Goal: Task Accomplishment & Management: Manage account settings

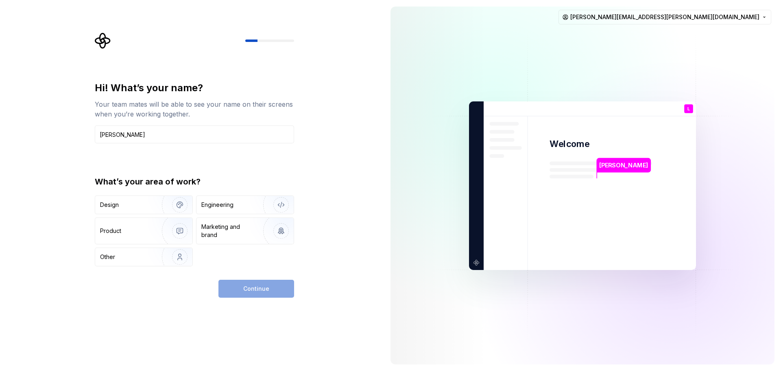
type input "[PERSON_NAME]"
click at [201, 160] on div "Hi! What’s your name? Your team mates will be able to see your name on their sc…" at bounding box center [194, 173] width 199 height 185
click at [155, 205] on img "button" at bounding box center [175, 204] width 52 height 55
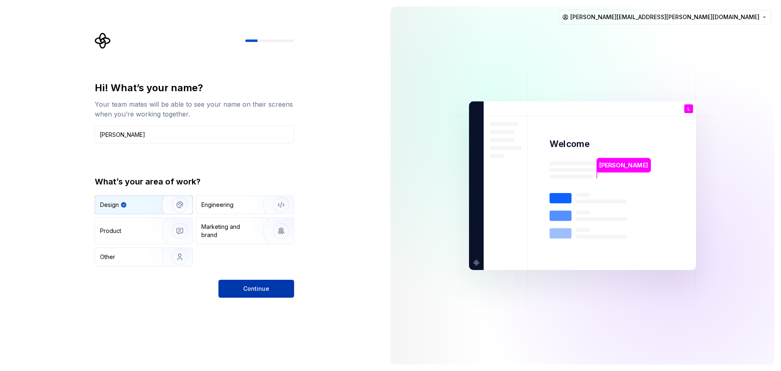
click at [264, 289] on span "Continue" at bounding box center [256, 288] width 26 height 8
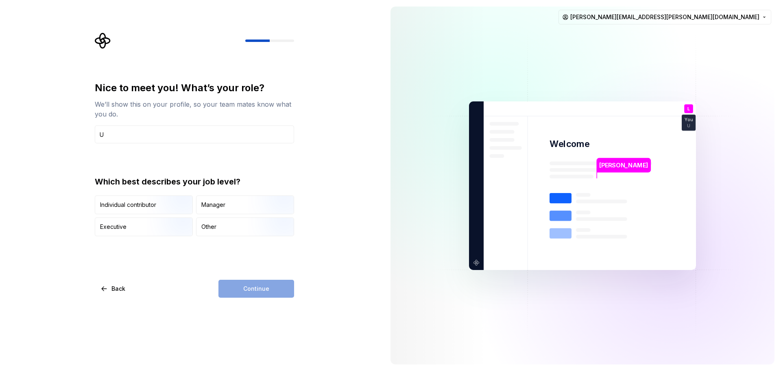
type input "UX UI Designer II"
click at [56, 192] on div "Nice to meet you! What’s your role? We’ll show this on your profile, so your te…" at bounding box center [192, 185] width 384 height 371
click at [164, 210] on img "button" at bounding box center [173, 215] width 52 height 55
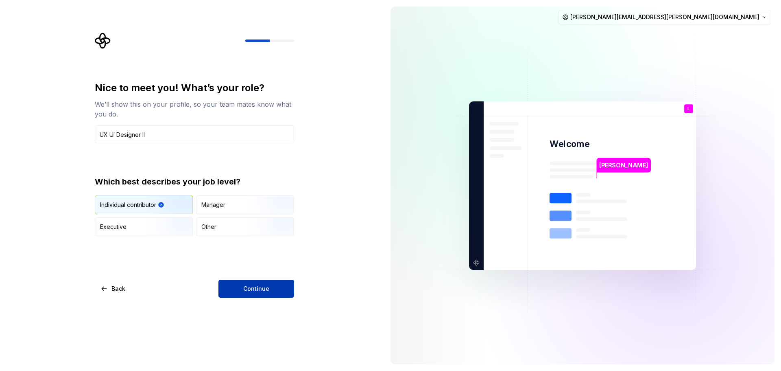
click at [269, 289] on span "Continue" at bounding box center [256, 288] width 26 height 8
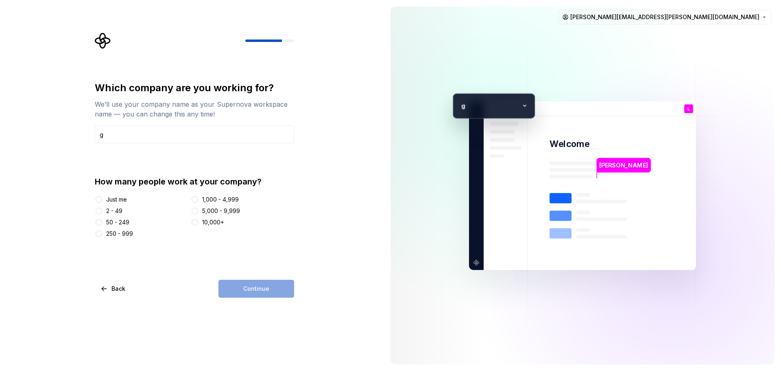
type input "Grupo Autoglass"
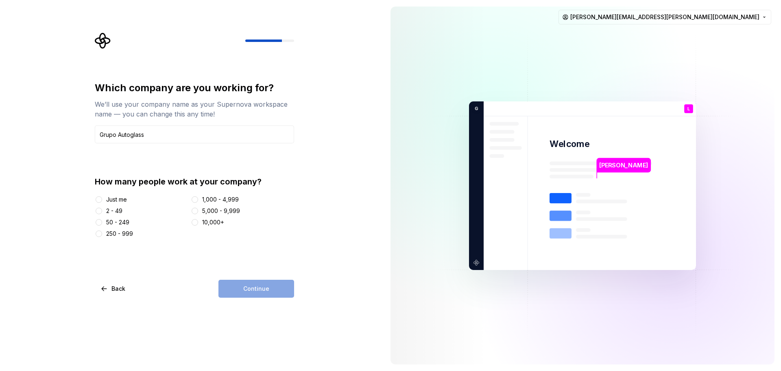
click at [55, 179] on div "Which company are you working for? We’ll use your company name as your Supernov…" at bounding box center [192, 185] width 384 height 371
click at [234, 212] on div "5,000 - 9,999" at bounding box center [221, 211] width 38 height 8
click at [198, 212] on button "5,000 - 9,999" at bounding box center [195, 210] width 7 height 7
click at [273, 294] on button "Continue" at bounding box center [256, 289] width 76 height 18
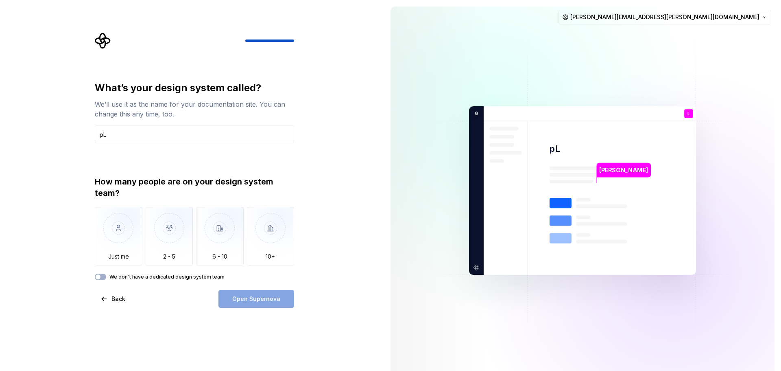
type input "p"
type input "Plataforma de Vendas Digitais"
click at [308, 166] on div "What’s your design system called? We’ll use it as the name for your documentati…" at bounding box center [192, 190] width 384 height 381
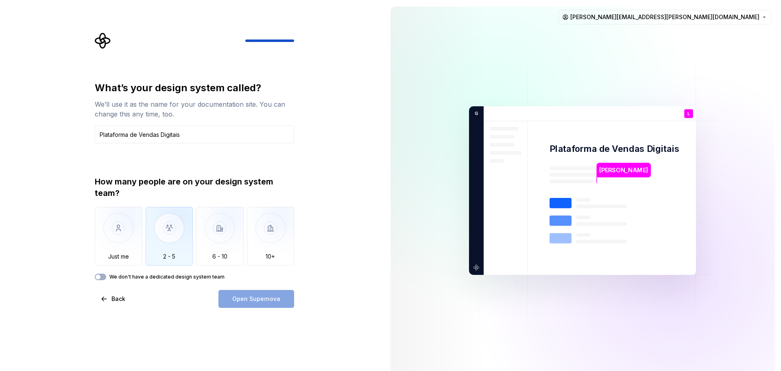
click at [168, 238] on img "button" at bounding box center [170, 234] width 48 height 55
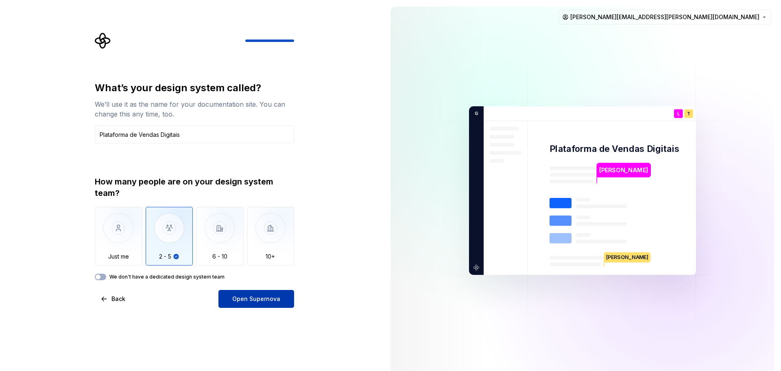
click at [256, 302] on span "Open Supernova" at bounding box center [256, 299] width 48 height 8
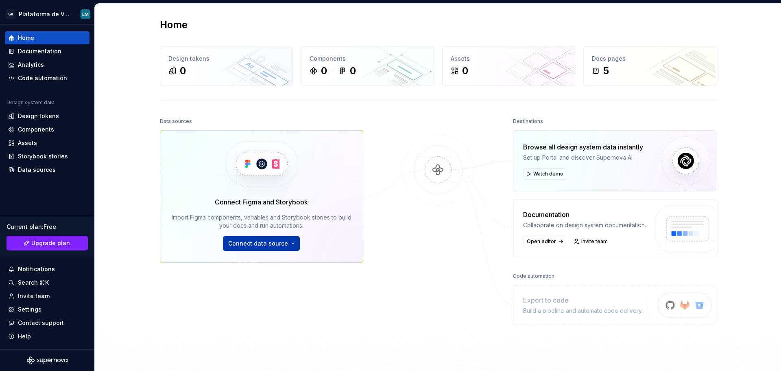
click at [284, 242] on span "Connect data source" at bounding box center [258, 243] width 60 height 8
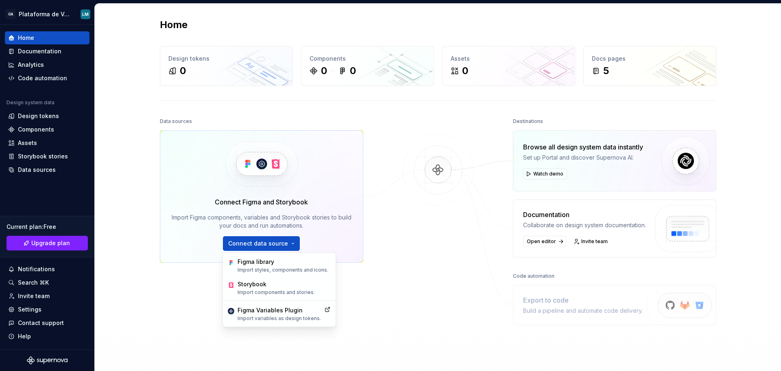
click at [436, 312] on div at bounding box center [437, 227] width 81 height 223
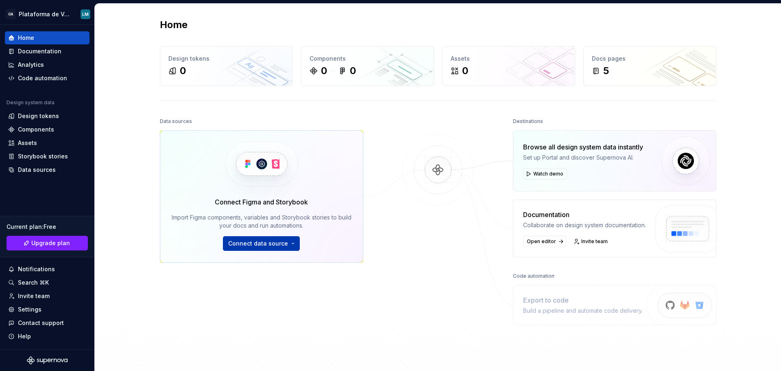
click at [269, 242] on span "Connect data source" at bounding box center [258, 243] width 60 height 8
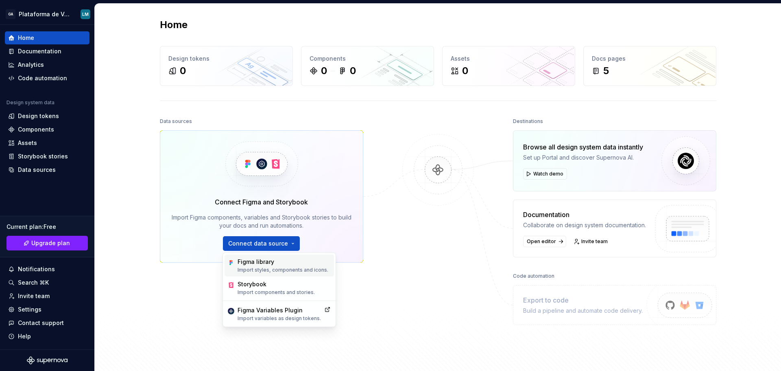
click at [286, 266] on div "Figma library Import styles, components and icons." at bounding box center [283, 265] width 91 height 15
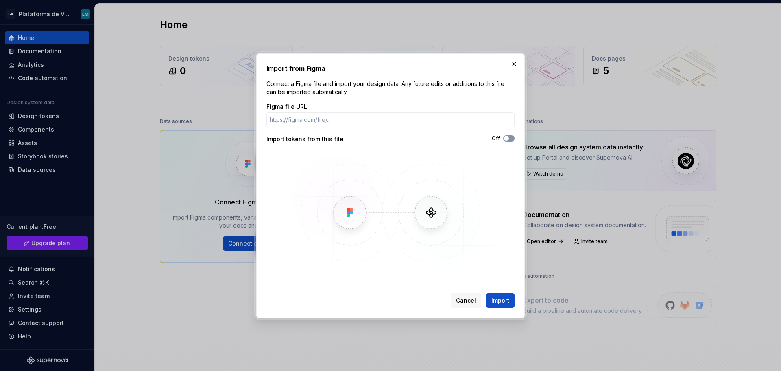
click at [510, 139] on button "Off" at bounding box center [508, 138] width 11 height 7
click at [509, 140] on icon "button" at bounding box center [506, 138] width 7 height 5
click at [513, 63] on button "button" at bounding box center [514, 63] width 11 height 11
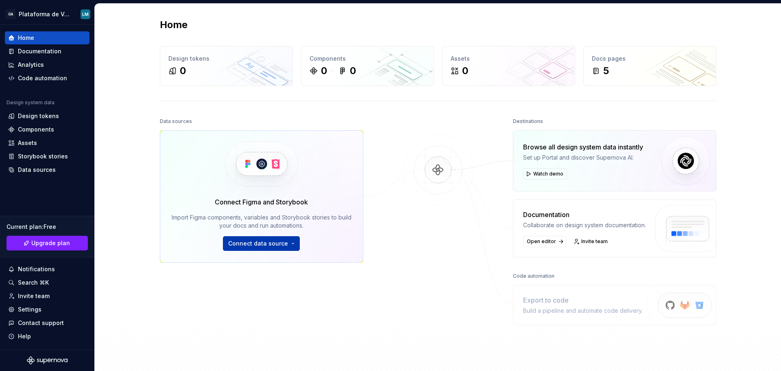
click at [258, 245] on span "Connect data source" at bounding box center [258, 243] width 60 height 8
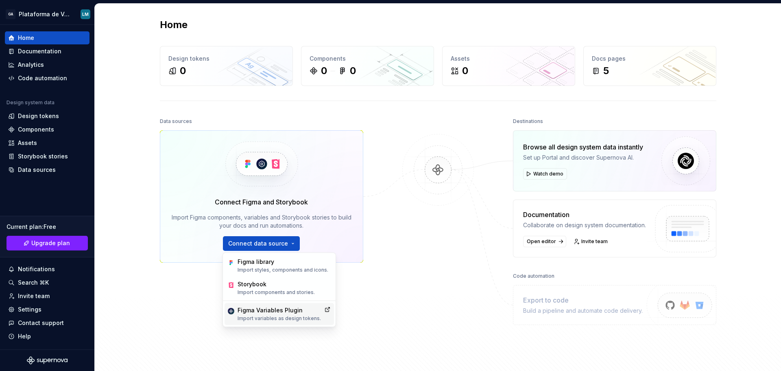
click at [258, 318] on p "Import variables as design tokens." at bounding box center [279, 318] width 83 height 7
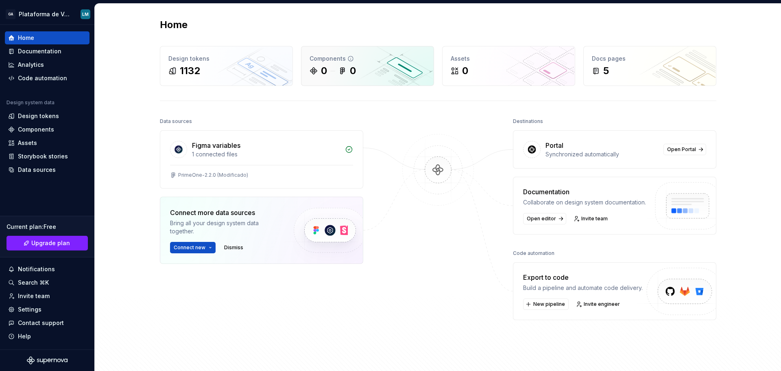
click at [408, 63] on div "Components 0 0" at bounding box center [367, 65] width 132 height 39
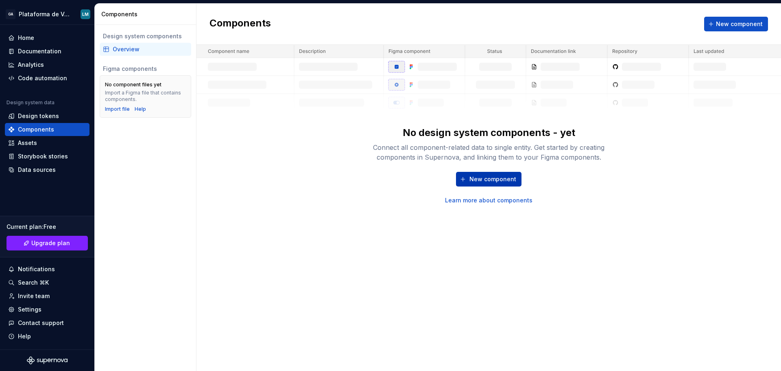
click at [480, 178] on span "New component" at bounding box center [493, 179] width 47 height 8
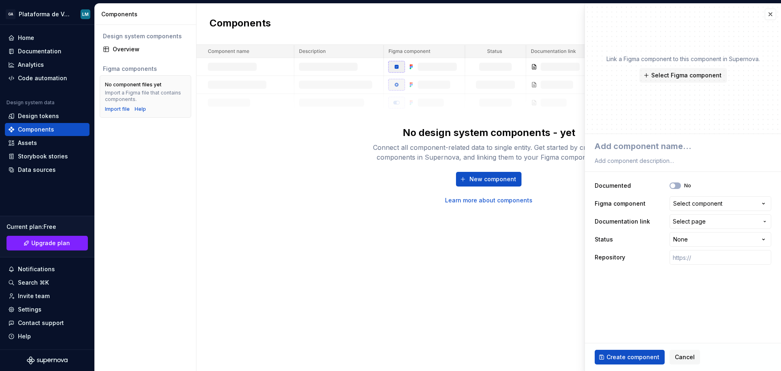
type textarea "*"
click at [685, 354] on span "Cancel" at bounding box center [685, 357] width 20 height 8
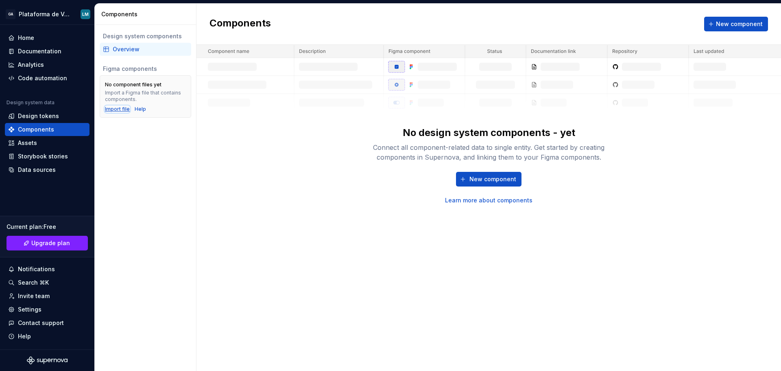
click at [120, 109] on div "Import file" at bounding box center [117, 109] width 25 height 7
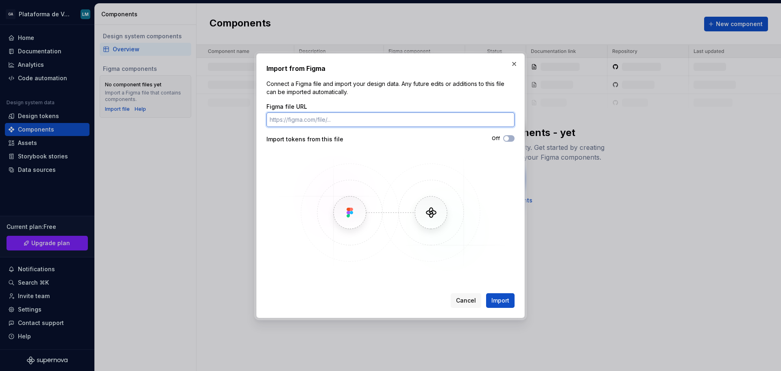
paste input "https://www.figma.com/design/71ZGk3Ayp8VudvrUV6J1xt/PrimeOne-2.2.0--Modificado-…"
type input "https://www.figma.com/design/71ZGk3Ayp8VudvrUV6J1xt/PrimeOne-2.2.0--Modificado-…"
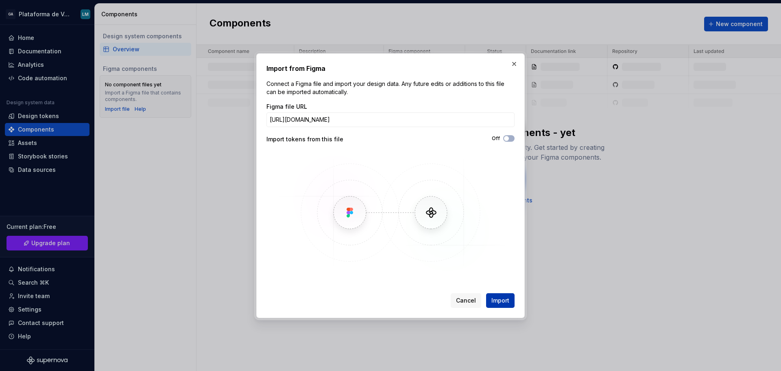
click at [507, 302] on span "Import" at bounding box center [500, 300] width 18 height 8
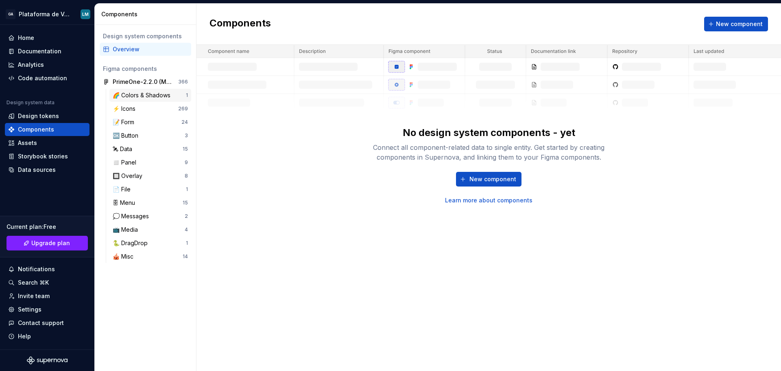
click at [138, 95] on div "🌈 Colors & Shadows" at bounding box center [143, 95] width 61 height 8
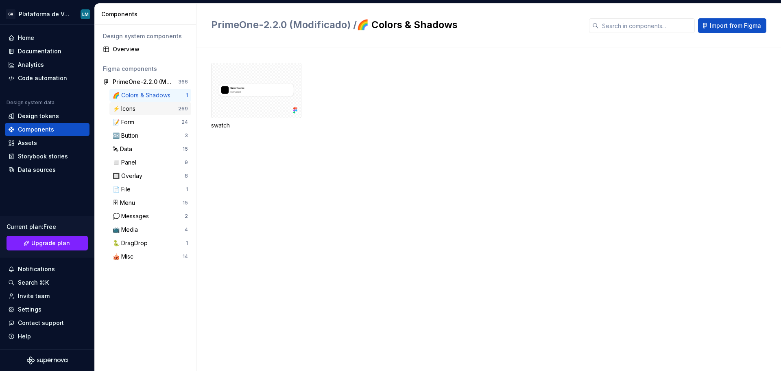
click at [147, 108] on div "⚡️ Icons" at bounding box center [146, 109] width 66 height 8
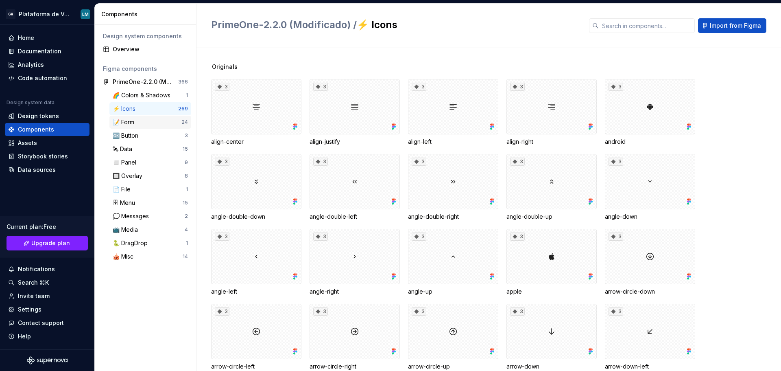
click at [135, 120] on div "📝 Form" at bounding box center [125, 122] width 25 height 8
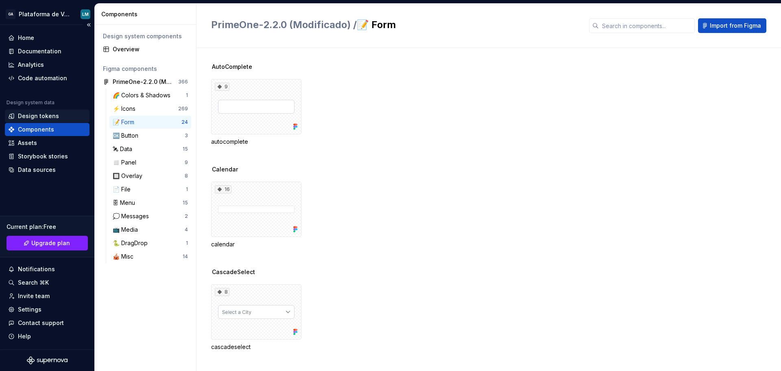
click at [33, 115] on div "Design tokens" at bounding box center [38, 116] width 41 height 8
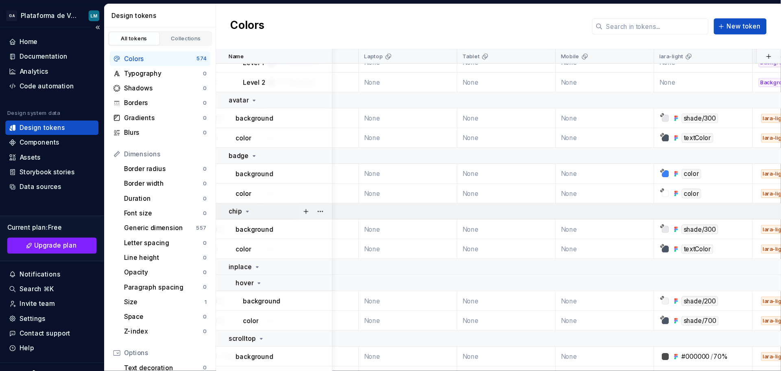
scroll to position [122, 155]
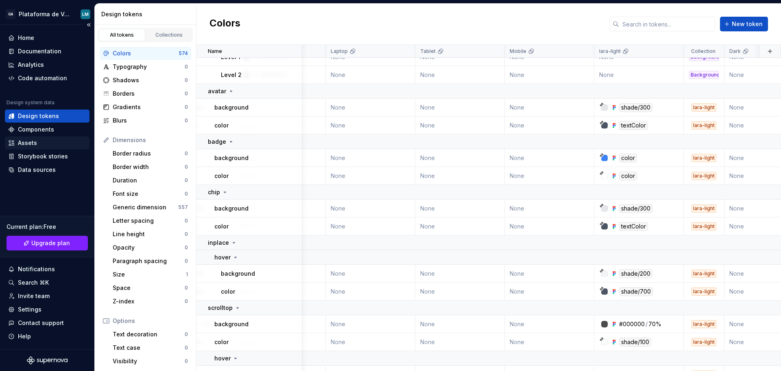
click at [41, 145] on div "Assets" at bounding box center [47, 143] width 78 height 8
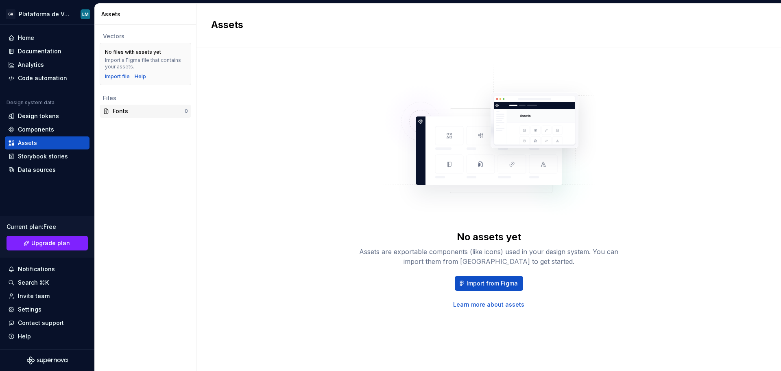
click at [126, 111] on div "Fonts" at bounding box center [149, 111] width 72 height 8
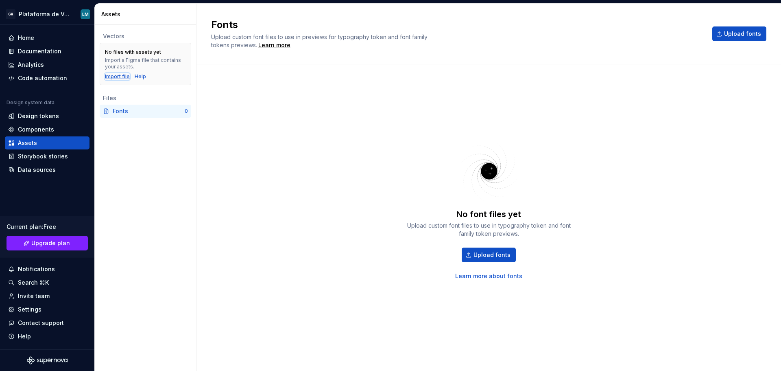
click at [120, 79] on div "Import file" at bounding box center [117, 76] width 25 height 7
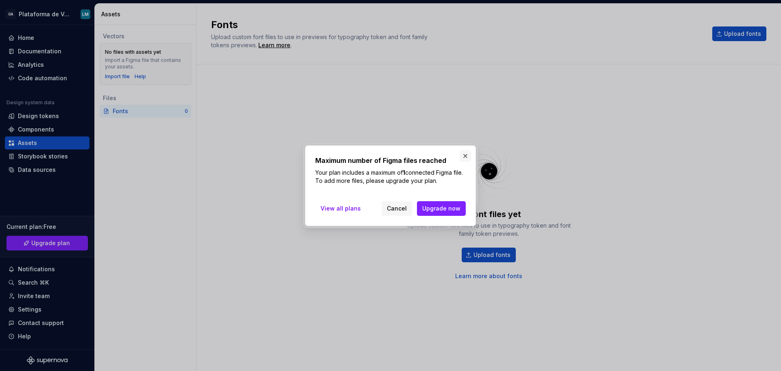
click at [468, 154] on button "button" at bounding box center [465, 155] width 11 height 11
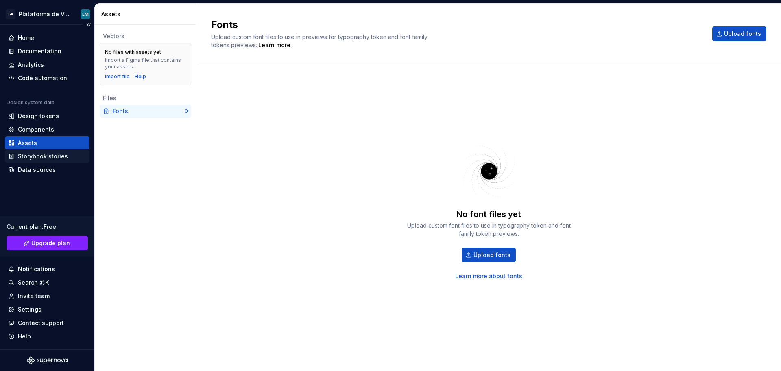
click at [56, 159] on div "Storybook stories" at bounding box center [43, 156] width 50 height 8
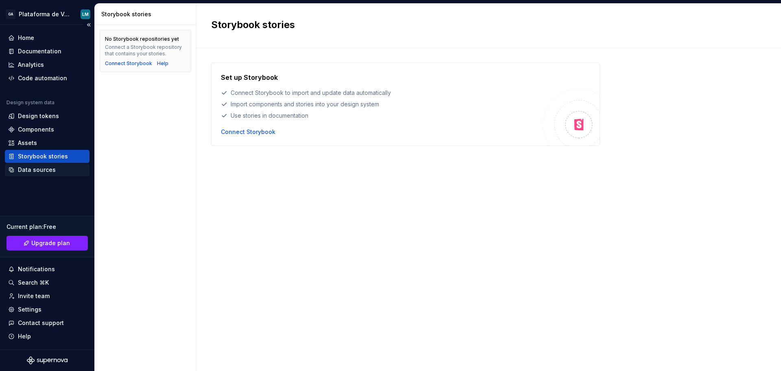
click at [48, 171] on div "Data sources" at bounding box center [37, 170] width 38 height 8
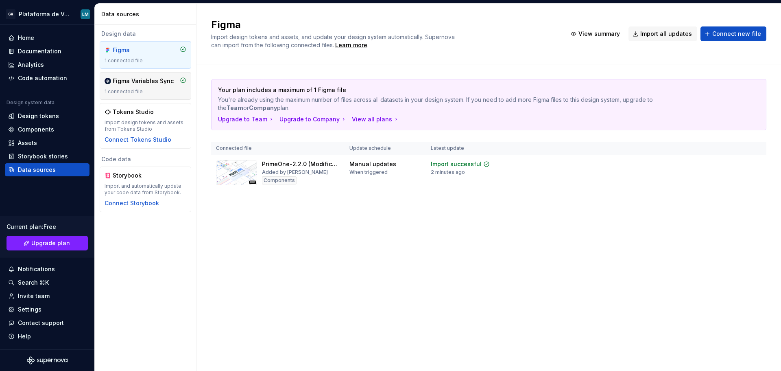
click at [141, 87] on div "Figma Variables Sync 1 connected file" at bounding box center [146, 86] width 82 height 18
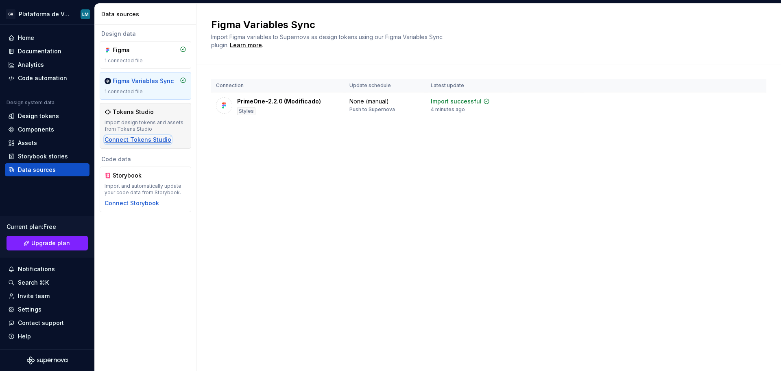
click at [159, 142] on div "Connect Tokens Studio" at bounding box center [138, 139] width 67 height 8
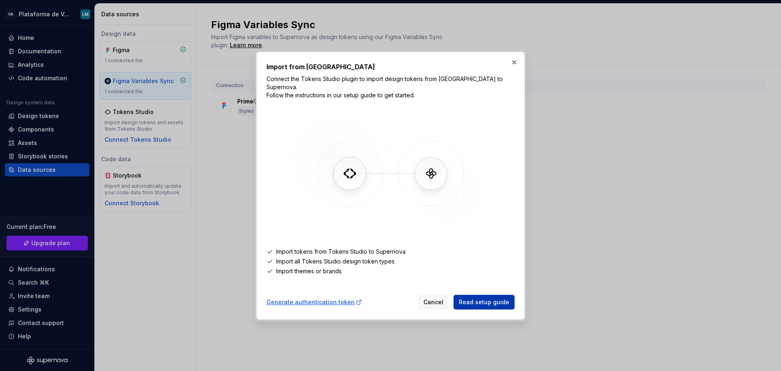
click at [490, 301] on span "Read setup guide" at bounding box center [484, 302] width 50 height 8
click at [426, 300] on button "Cancel" at bounding box center [433, 302] width 31 height 15
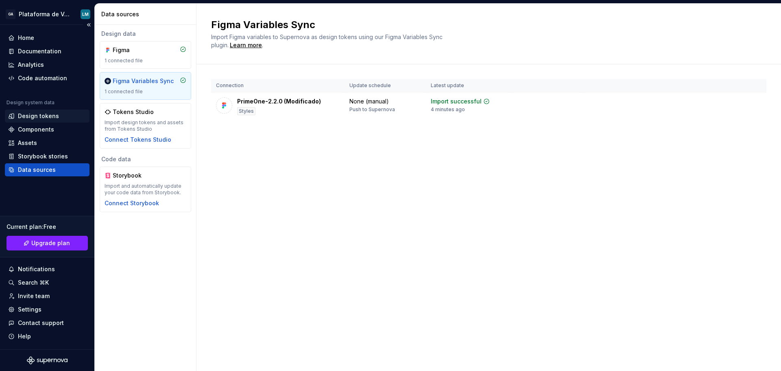
click at [46, 117] on div "Design tokens" at bounding box center [38, 116] width 41 height 8
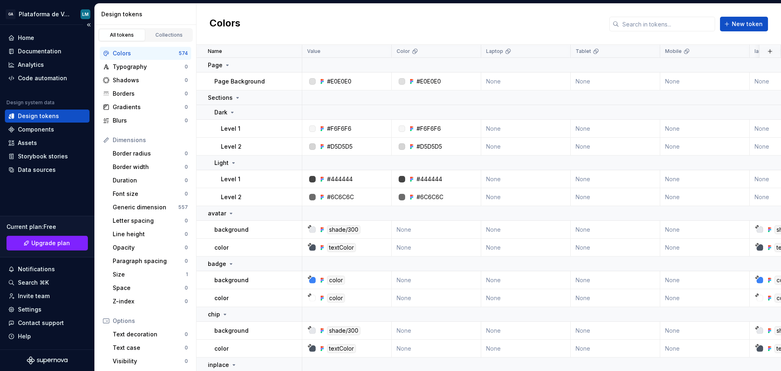
click at [42, 116] on div "Design tokens" at bounding box center [38, 116] width 41 height 8
click at [155, 35] on div "Collections" at bounding box center [169, 35] width 41 height 7
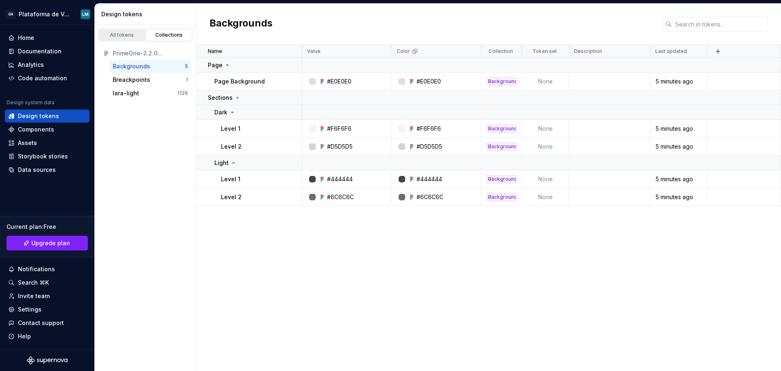
click at [127, 37] on div "All tokens" at bounding box center [122, 35] width 41 height 7
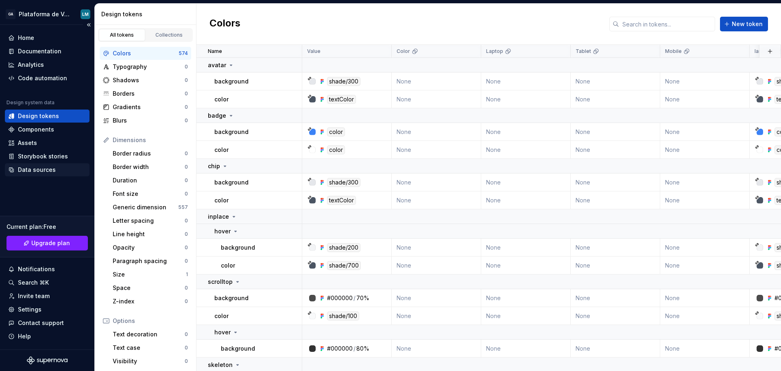
click at [44, 168] on div "Data sources" at bounding box center [37, 170] width 38 height 8
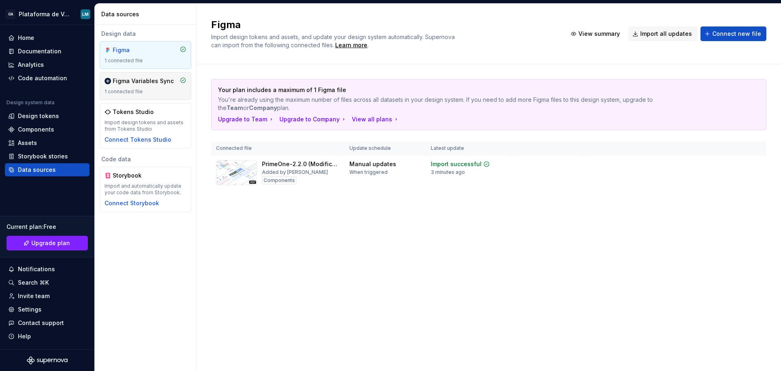
click at [162, 85] on div "Figma Variables Sync 1 connected file" at bounding box center [146, 86] width 82 height 18
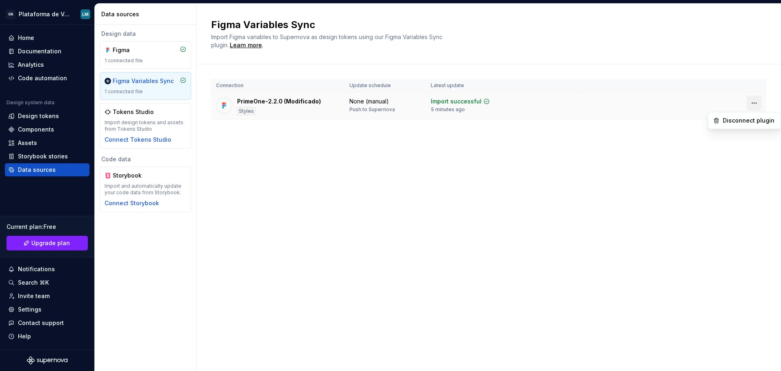
click at [758, 105] on html "GA Plataforma de Vendas Digitais LM Home Documentation Analytics Code automatio…" at bounding box center [390, 185] width 781 height 371
click at [741, 119] on div "Disconnect plugin" at bounding box center [749, 120] width 53 height 8
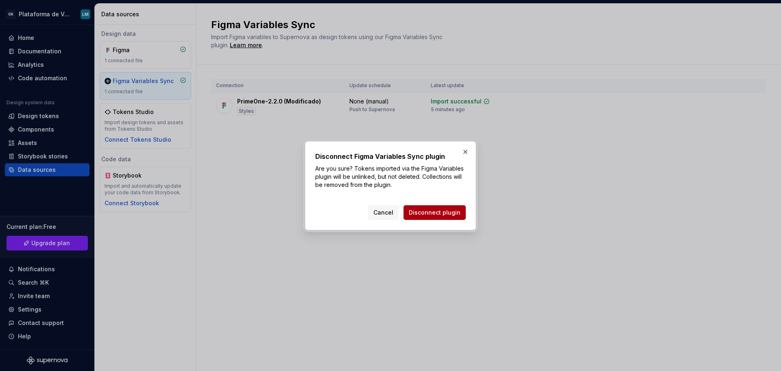
click at [440, 212] on span "Disconnect plugin" at bounding box center [435, 212] width 52 height 8
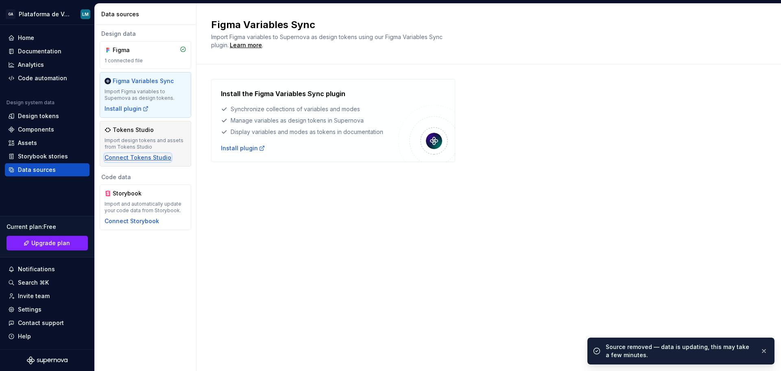
click at [154, 157] on div "Connect Tokens Studio" at bounding box center [138, 157] width 67 height 8
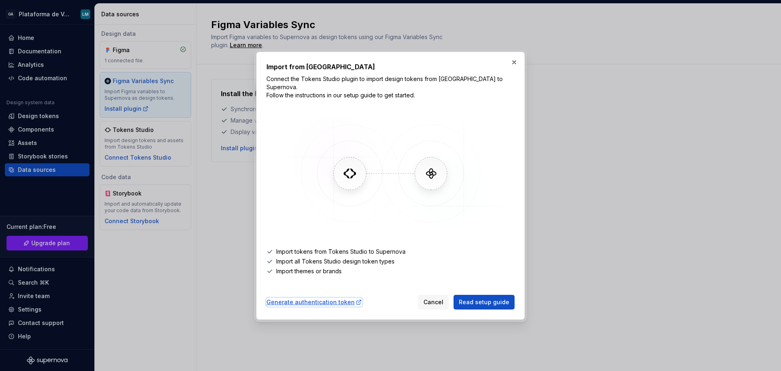
click at [322, 298] on div "Generate authentication token" at bounding box center [314, 302] width 96 height 8
click at [512, 66] on button "button" at bounding box center [514, 62] width 11 height 11
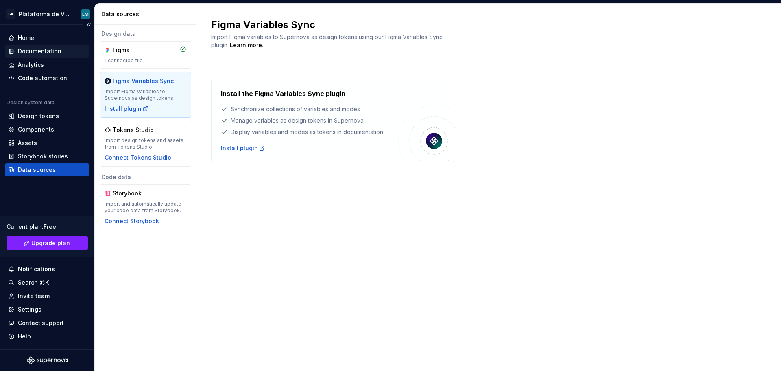
click at [48, 50] on div "Documentation" at bounding box center [40, 51] width 44 height 8
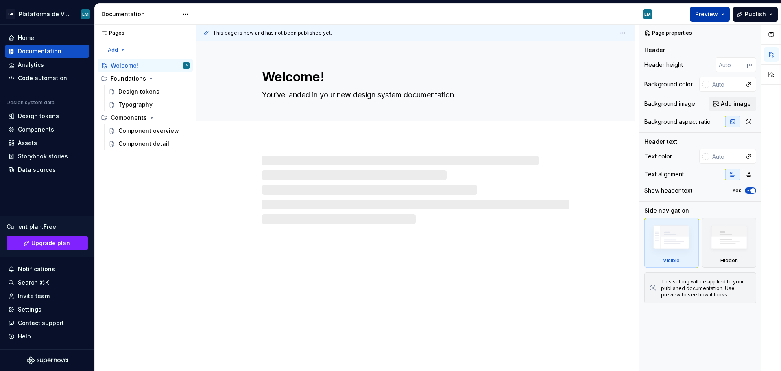
click at [712, 15] on span "Preview" at bounding box center [706, 14] width 23 height 8
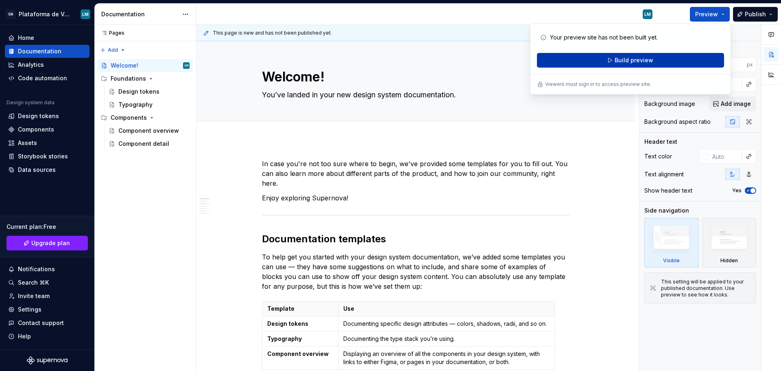
click at [647, 60] on span "Build preview" at bounding box center [634, 60] width 39 height 8
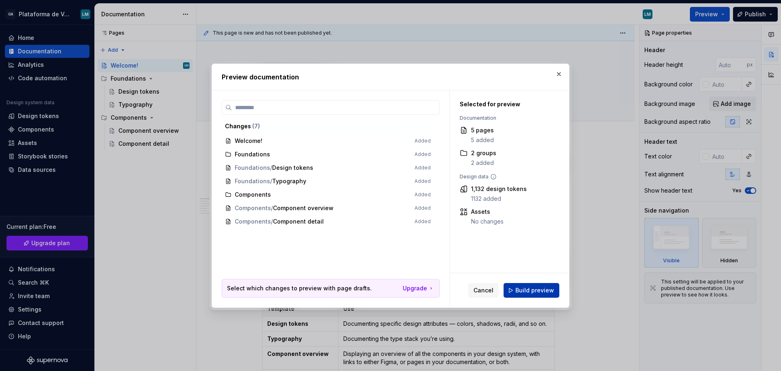
click at [533, 287] on span "Build preview" at bounding box center [534, 290] width 39 height 8
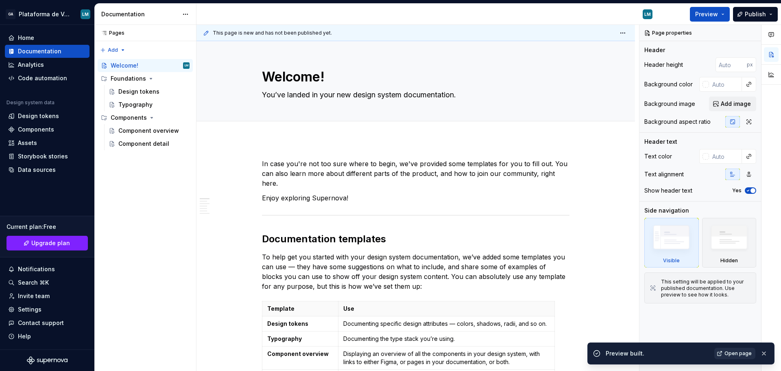
click at [727, 353] on span "Open page" at bounding box center [738, 353] width 27 height 7
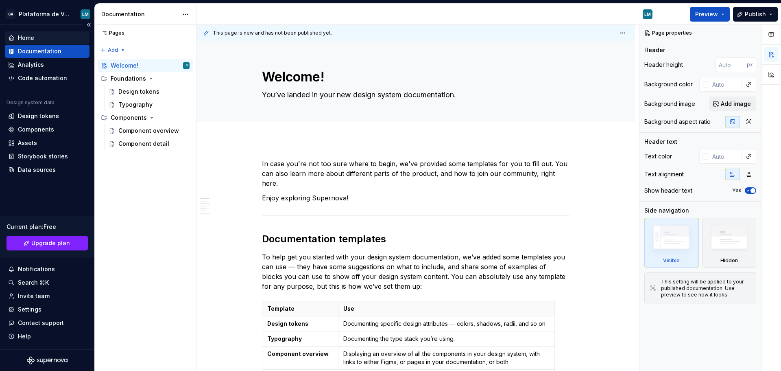
click at [37, 37] on div "Home" at bounding box center [47, 38] width 78 height 8
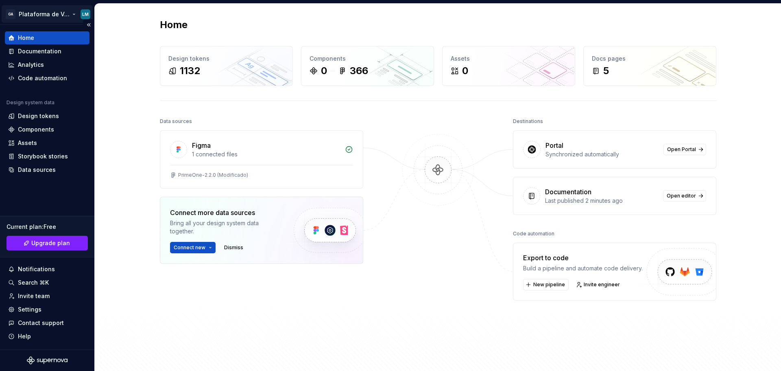
click at [35, 11] on html "GA Plataforma de Vendas Digitais LM Home Documentation Analytics Code automatio…" at bounding box center [390, 185] width 781 height 371
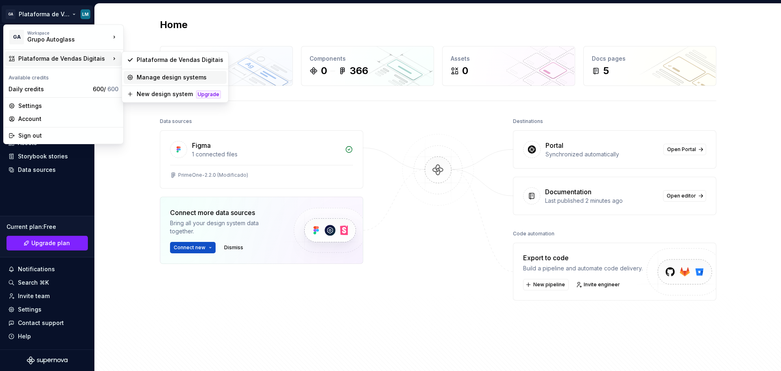
click at [168, 75] on div "Manage design systems" at bounding box center [180, 77] width 87 height 8
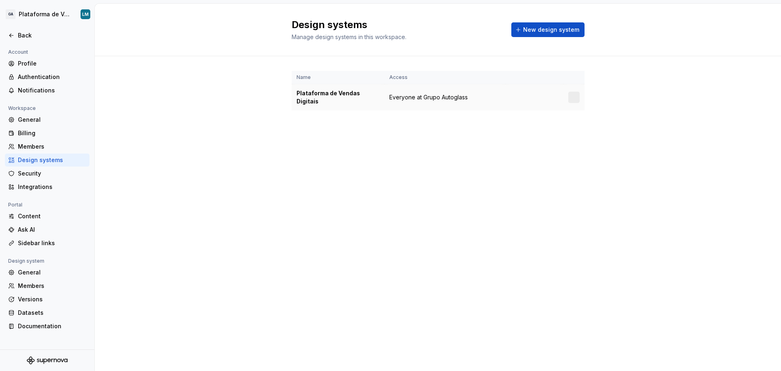
click at [574, 92] on div at bounding box center [573, 97] width 11 height 11
click at [574, 90] on html "GA Plataforma de Vendas Digitais LM Back Account Profile Authentication Notific…" at bounding box center [390, 185] width 781 height 371
click at [455, 134] on html "GA Plataforma de Vendas Digitais LM Back Account Profile Authentication Notific…" at bounding box center [390, 185] width 781 height 371
click at [8, 32] on div "Back" at bounding box center [47, 35] width 85 height 13
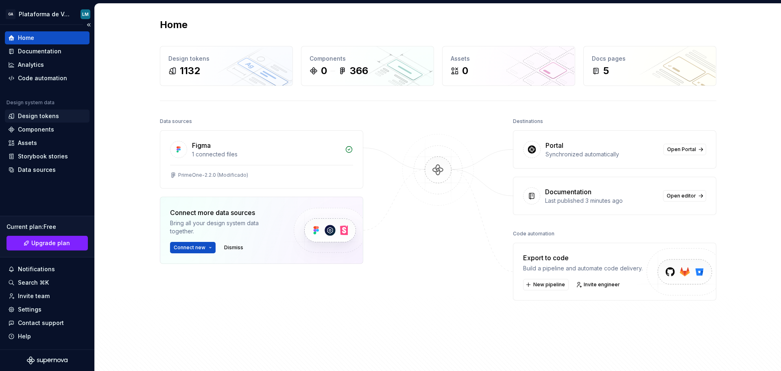
click at [48, 115] on div "Design tokens" at bounding box center [38, 116] width 41 height 8
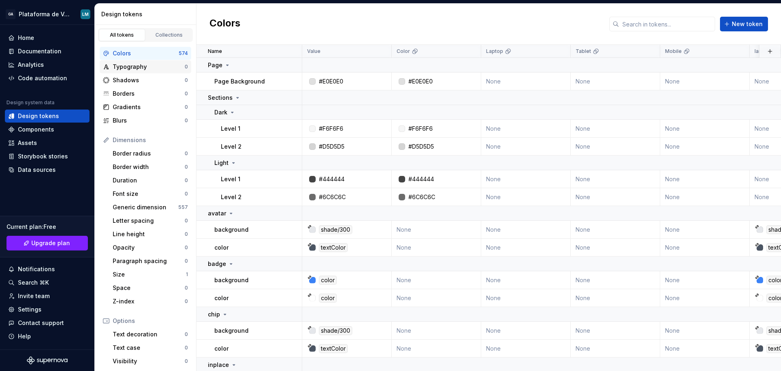
click at [136, 68] on div "Typography" at bounding box center [149, 67] width 72 height 8
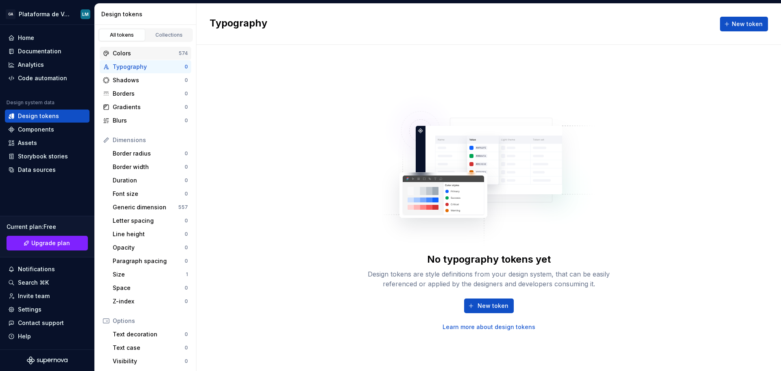
click at [135, 52] on div "Colors" at bounding box center [146, 53] width 66 height 8
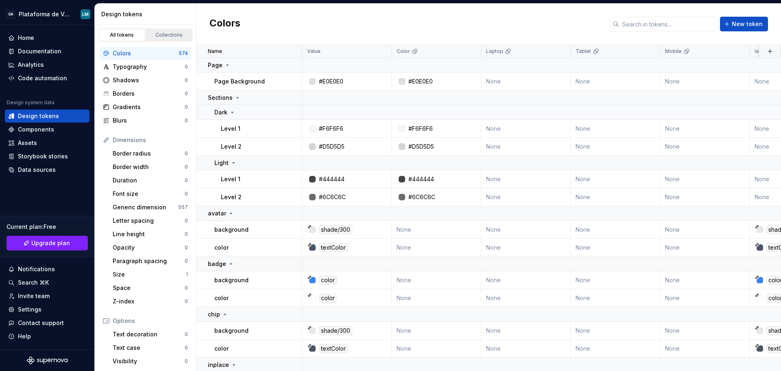
click at [164, 35] on div "Collections" at bounding box center [169, 35] width 41 height 7
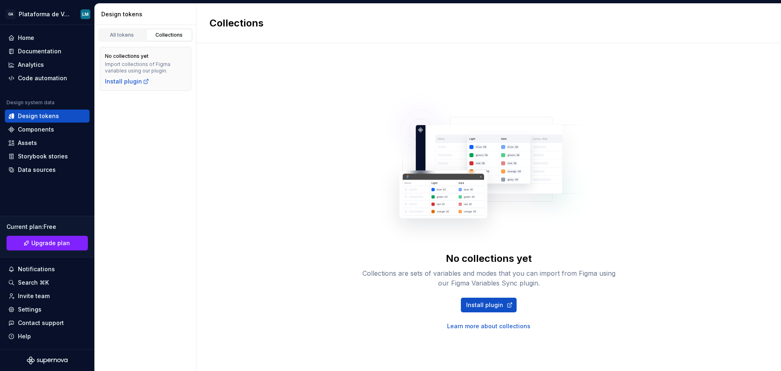
click at [121, 43] on div "No collections yet Import collections of Figma variables using our plugin. Inst…" at bounding box center [145, 69] width 101 height 54
click at [123, 37] on div "All tokens" at bounding box center [122, 35] width 41 height 7
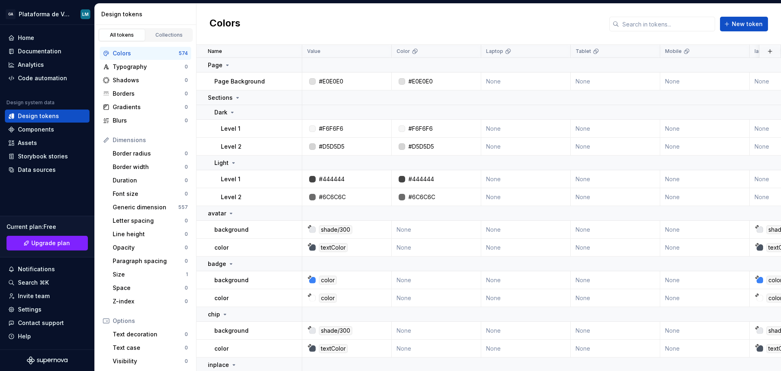
click at [124, 52] on div "Colors" at bounding box center [146, 53] width 66 height 8
click at [121, 52] on div "Colors" at bounding box center [146, 53] width 66 height 8
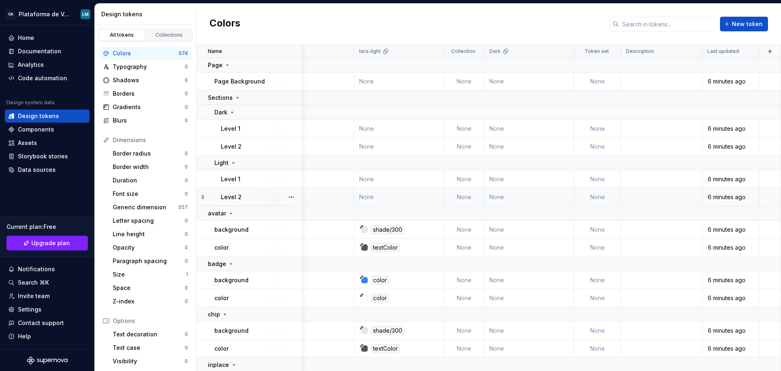
scroll to position [0, 400]
click at [766, 82] on td at bounding box center [771, 81] width 22 height 18
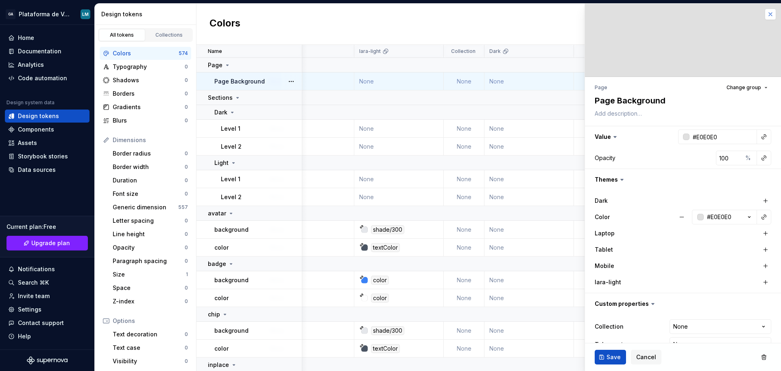
click at [765, 15] on button "button" at bounding box center [770, 14] width 11 height 11
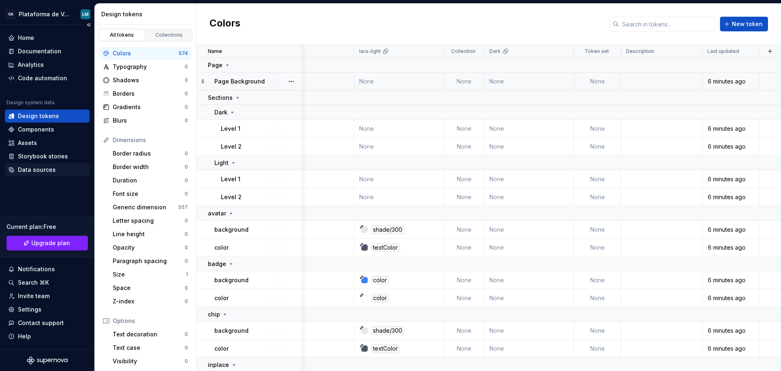
click at [47, 166] on div "Data sources" at bounding box center [37, 170] width 38 height 8
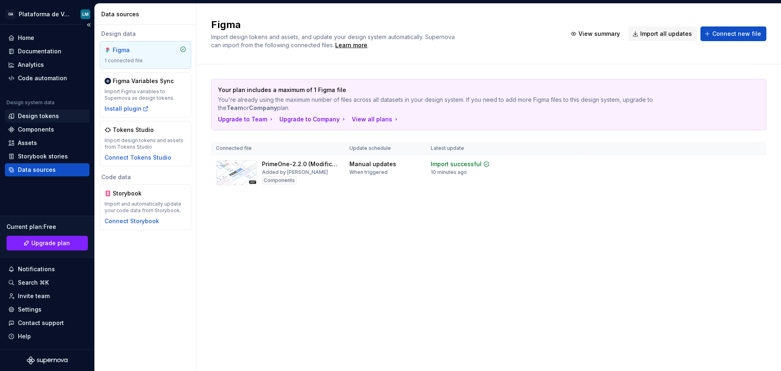
click at [33, 117] on div "Design tokens" at bounding box center [38, 116] width 41 height 8
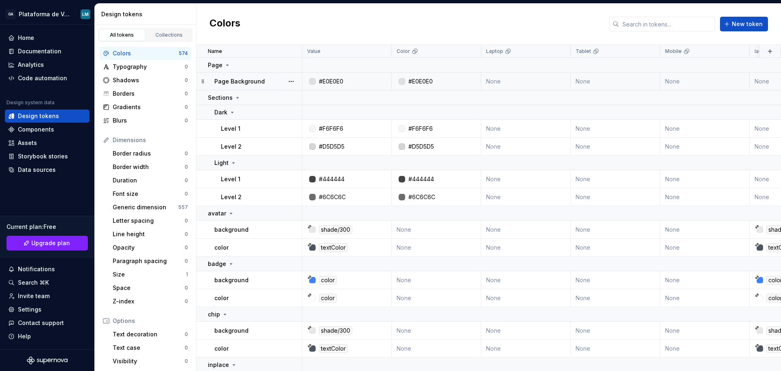
click at [203, 81] on icon at bounding box center [203, 81] width 2 height 4
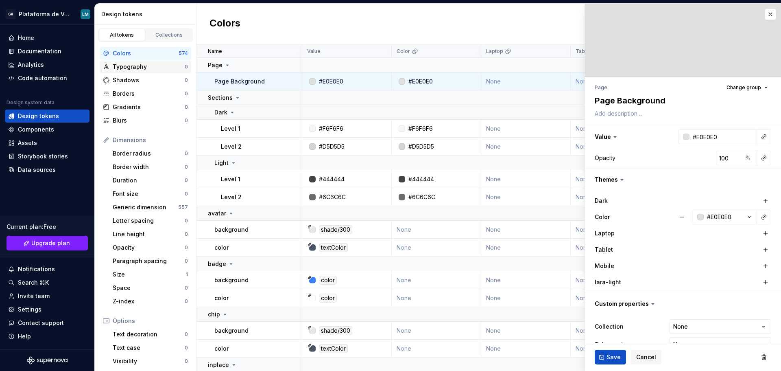
click at [134, 71] on div "Typography 0" at bounding box center [146, 66] width 92 height 13
type textarea "*"
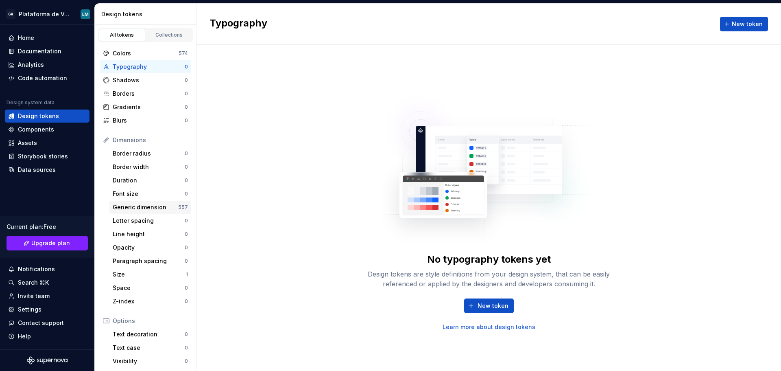
click at [140, 203] on div "Generic dimension" at bounding box center [146, 207] width 66 height 8
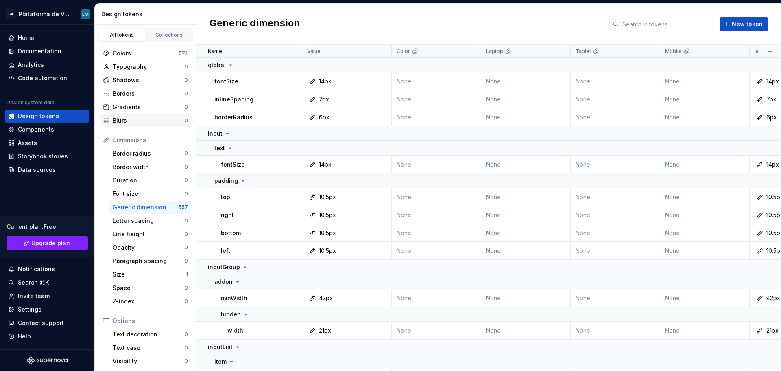
click at [127, 121] on div "Blurs" at bounding box center [149, 120] width 72 height 8
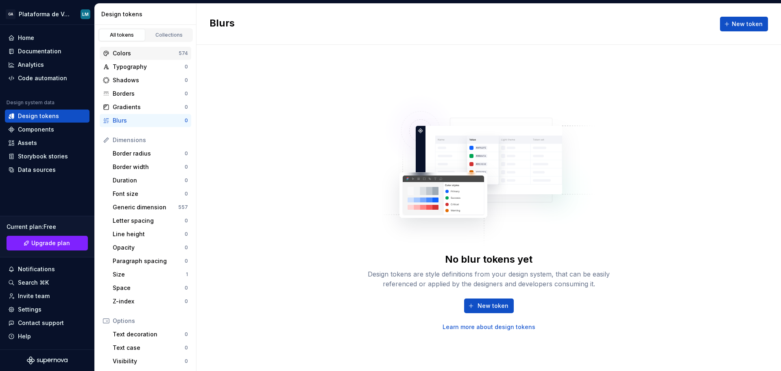
click at [157, 51] on div "Colors" at bounding box center [146, 53] width 66 height 8
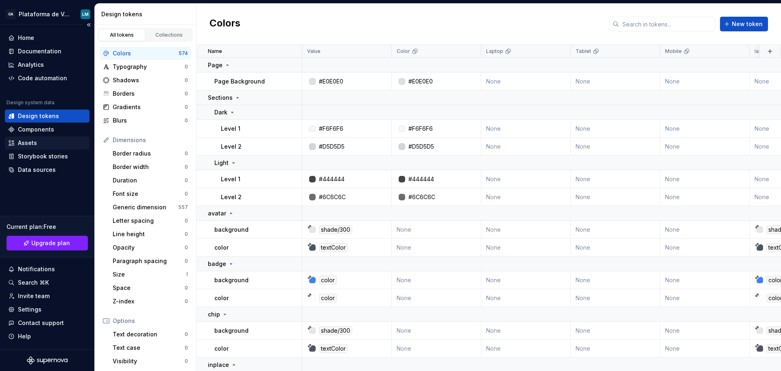
click at [36, 140] on div "Assets" at bounding box center [27, 143] width 19 height 8
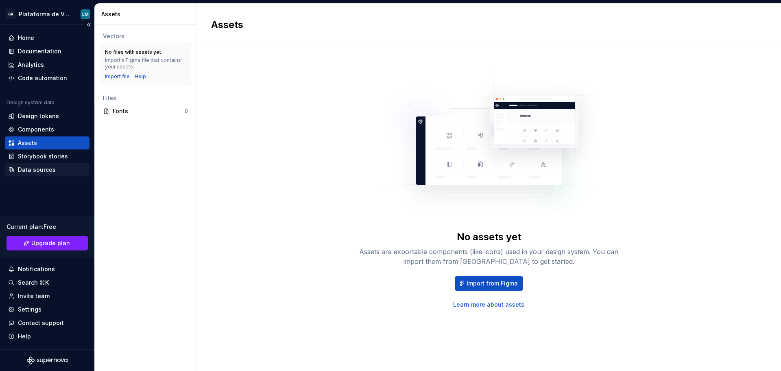
click at [38, 169] on div "Data sources" at bounding box center [37, 170] width 38 height 8
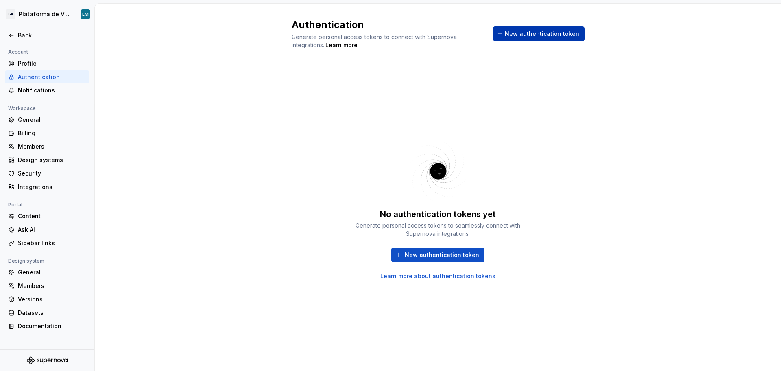
click at [553, 37] on span "New authentication token" at bounding box center [542, 34] width 74 height 8
click at [433, 257] on span "New authentication token" at bounding box center [442, 255] width 74 height 8
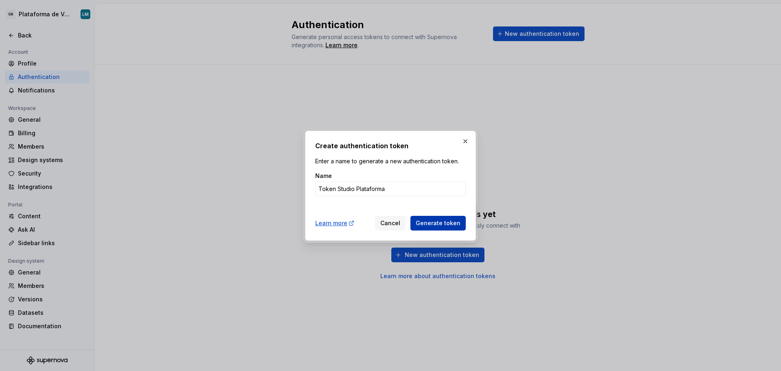
type input "Token Studio Plataforma"
click at [461, 221] on button "Generate token" at bounding box center [438, 223] width 55 height 15
click at [449, 223] on span "Generate token" at bounding box center [438, 223] width 45 height 8
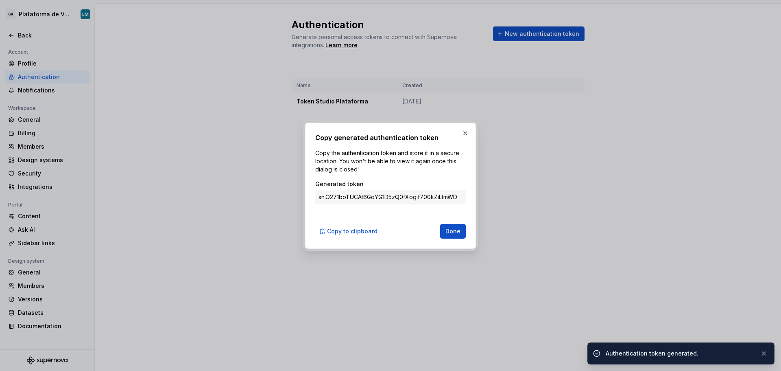
type input "sn.4BMZzjoQJz5Ap44nVzCCDiB2mcG0neZbU4QvlqBHSQulhj93oxGOzMpRzQdSyPCG4CGDWizPec9C…"
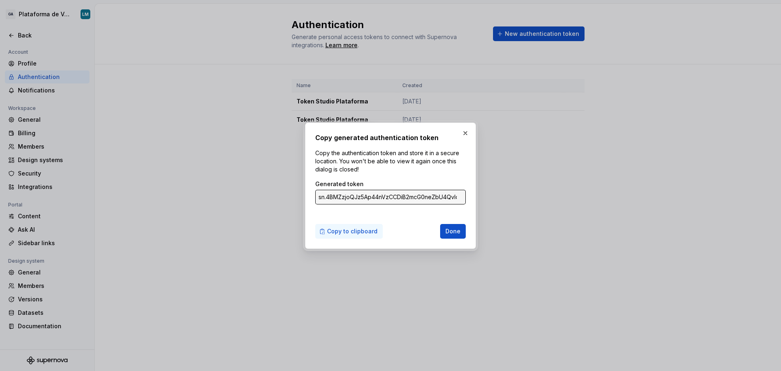
click at [356, 230] on span "Copy to clipboard" at bounding box center [352, 231] width 50 height 8
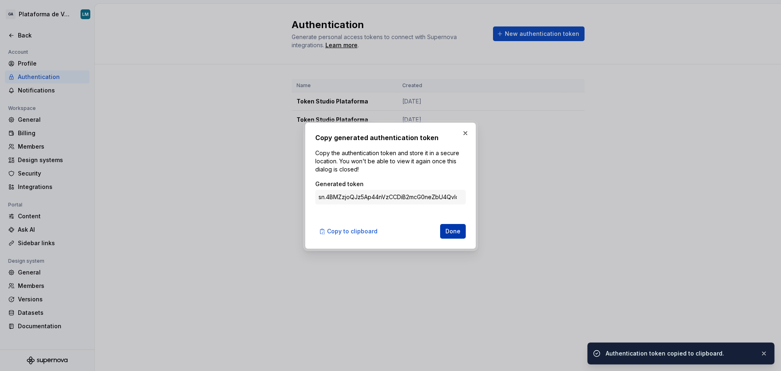
click at [452, 228] on span "Done" at bounding box center [453, 231] width 15 height 8
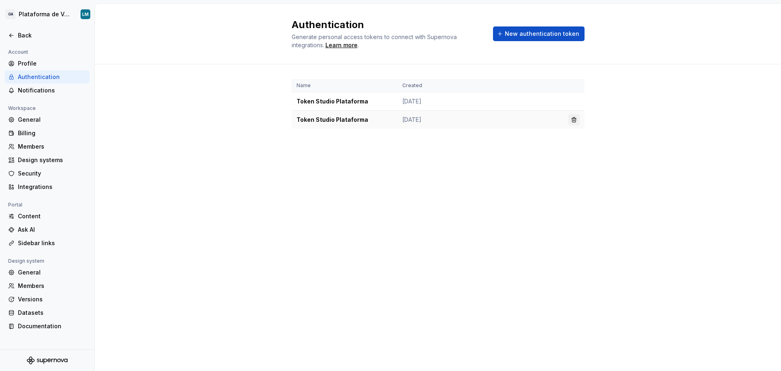
click at [575, 120] on button "button" at bounding box center [573, 119] width 11 height 11
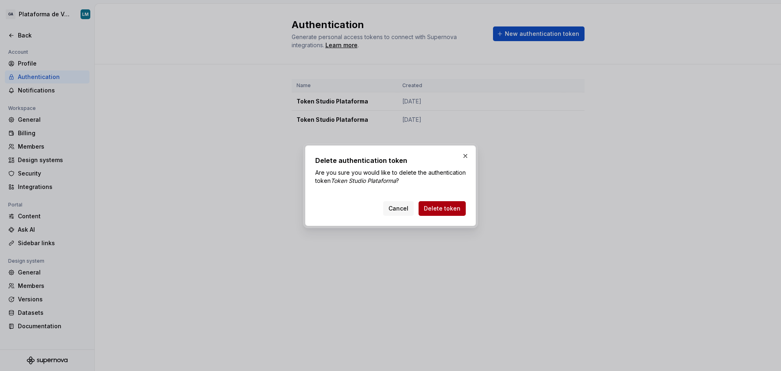
click at [452, 207] on span "Delete token" at bounding box center [442, 208] width 37 height 8
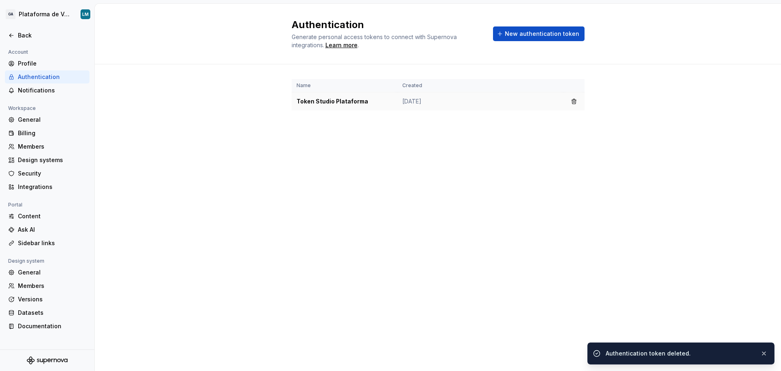
click at [338, 100] on td "Token Studio Plataforma" at bounding box center [345, 101] width 106 height 18
click at [421, 103] on td "[DATE]" at bounding box center [480, 101] width 166 height 18
click at [331, 103] on td "Token Studio Plataforma" at bounding box center [345, 101] width 106 height 18
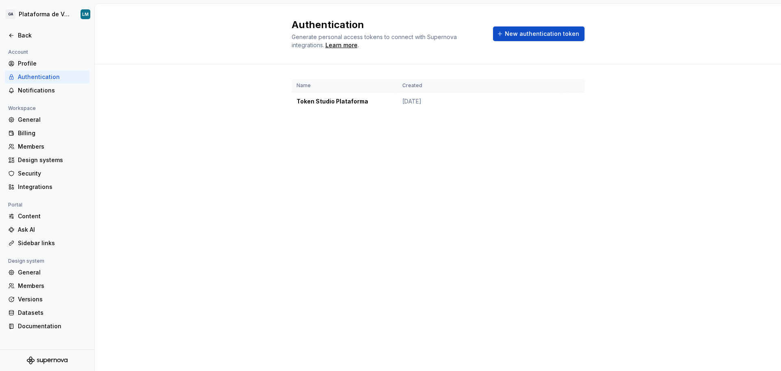
click at [290, 106] on div "Name Created Token Studio Plataforma Sep 26, 2025" at bounding box center [438, 102] width 686 height 77
click at [284, 105] on div "Name Created Token Studio Plataforma Sep 26, 2025" at bounding box center [438, 102] width 686 height 77
click at [330, 101] on td "Token Studio Plataforma" at bounding box center [345, 101] width 106 height 18
click at [424, 97] on td "[DATE]" at bounding box center [480, 101] width 166 height 18
